Goal: Task Accomplishment & Management: Complete application form

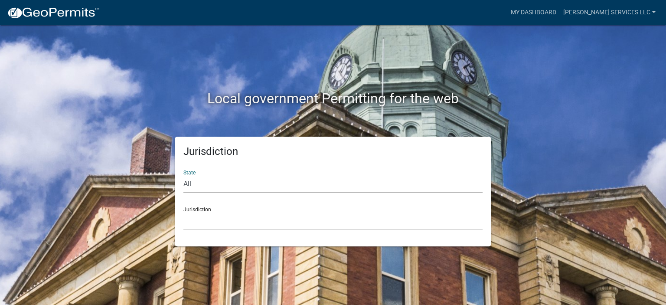
click at [209, 183] on select "All Colorado Georgia Indiana Iowa Kansas Minnesota Ohio South Carolina Wisconsin" at bounding box center [332, 184] width 299 height 18
select select "Minnesota"
click at [183, 175] on select "All Colorado Georgia Indiana Iowa Kansas Minnesota Ohio South Carolina Wisconsin" at bounding box center [332, 184] width 299 height 18
click at [218, 221] on select "Becker County, Minnesota Benton County, Minnesota Carlton County, Minnesota Cit…" at bounding box center [332, 221] width 299 height 18
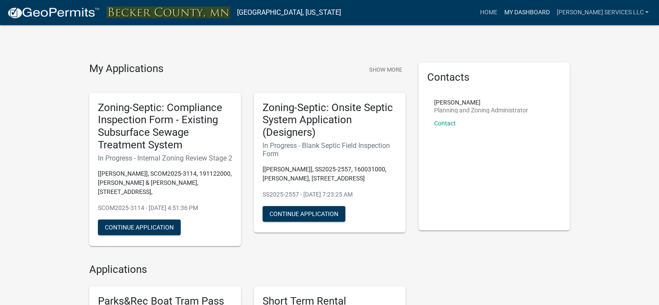
click at [551, 13] on link "My Dashboard" at bounding box center [527, 12] width 52 height 16
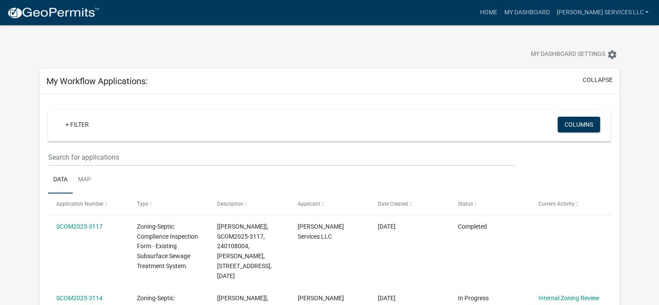
scroll to position [267, 0]
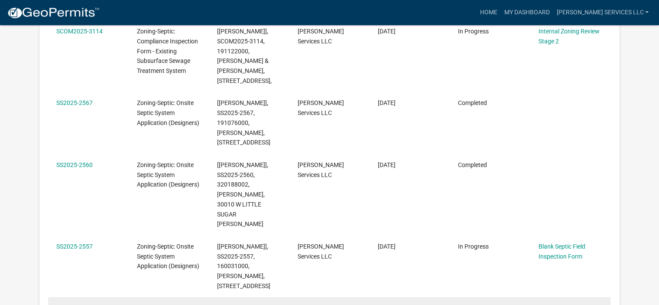
click at [562, 304] on link "Payment Stage" at bounding box center [559, 307] width 41 height 7
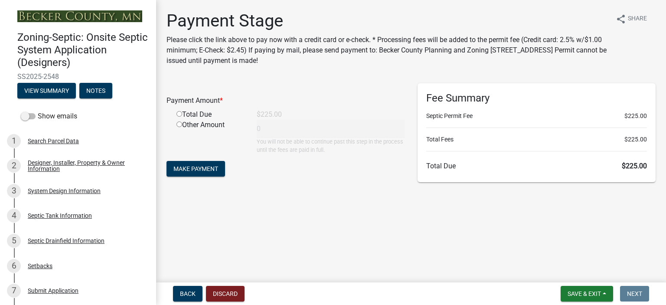
click at [179, 111] on input "radio" at bounding box center [179, 114] width 6 height 6
radio input "true"
type input "225"
click at [194, 168] on span "Make Payment" at bounding box center [195, 168] width 45 height 7
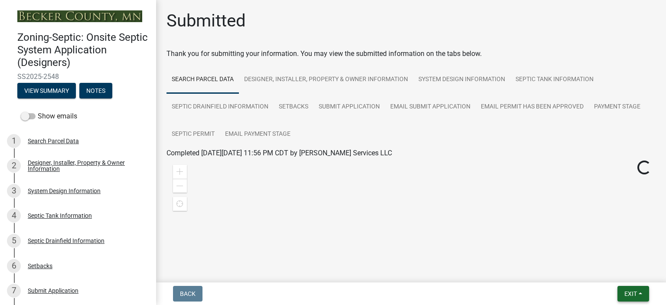
click at [638, 293] on button "Exit" at bounding box center [633, 294] width 32 height 16
click at [612, 272] on button "Save & Exit" at bounding box center [614, 270] width 69 height 21
